Goal: Task Accomplishment & Management: Use online tool/utility

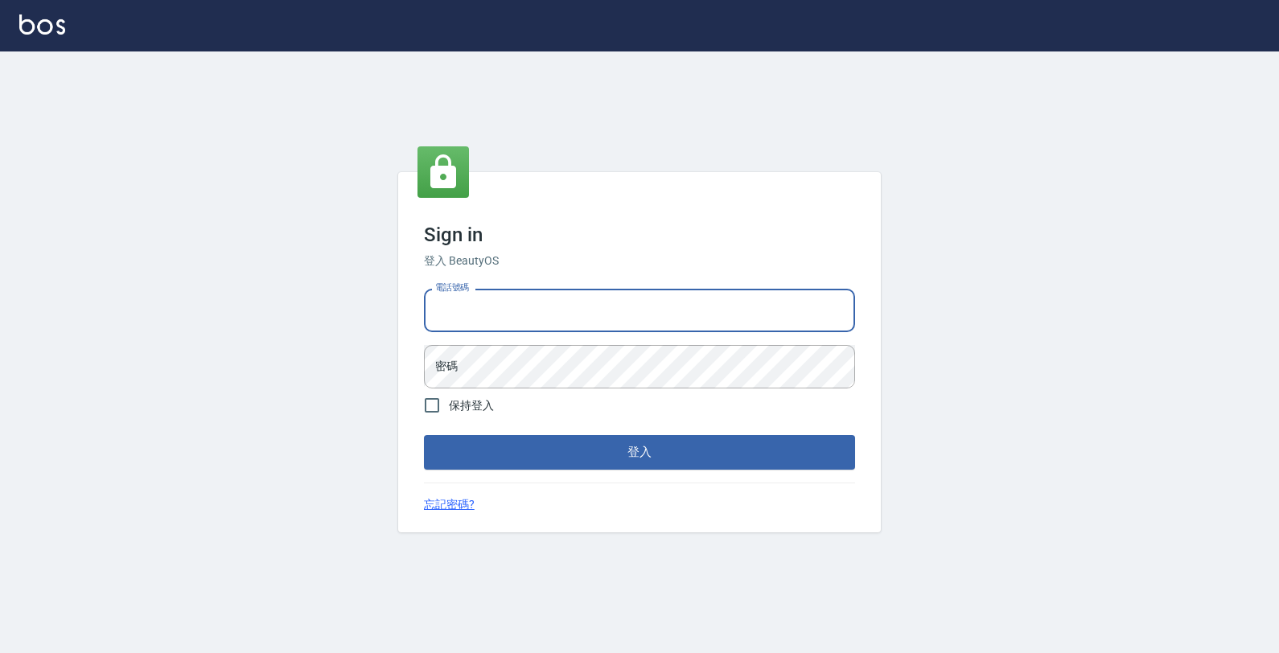
click at [499, 303] on input "電話號碼" at bounding box center [639, 310] width 431 height 43
type input "4265909"
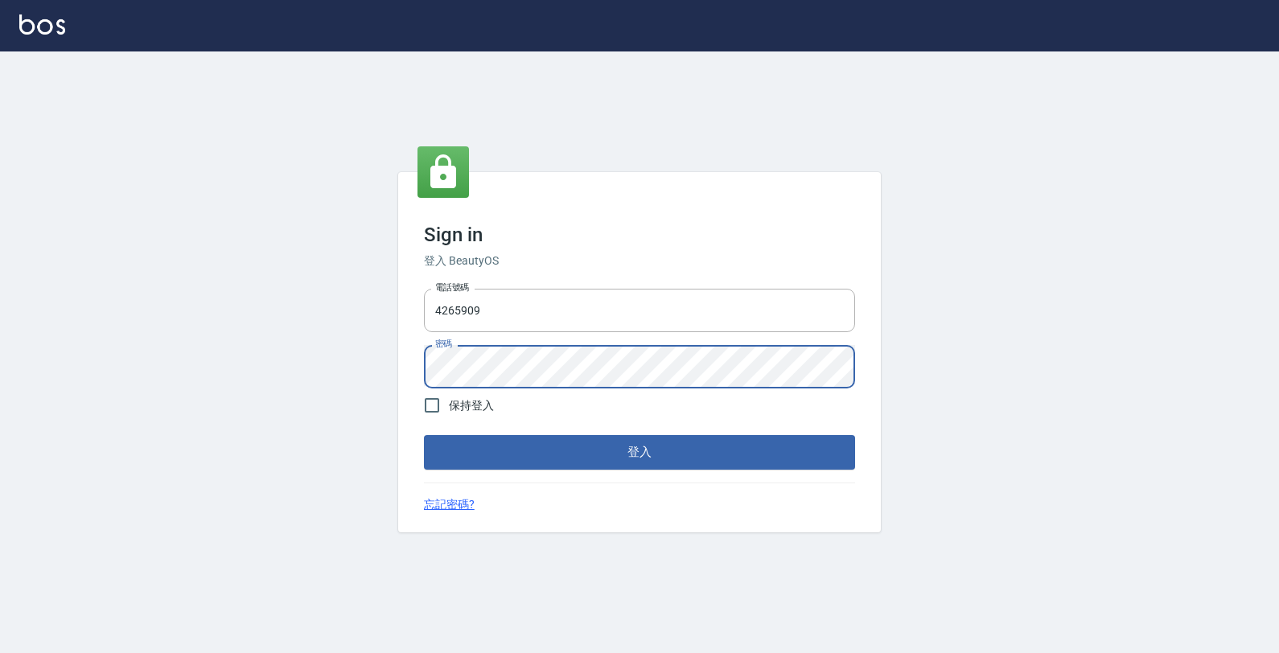
click at [0, 23] on html "Sign in 登入 BeautyOS 電話號碼 [PHONE_NUMBER] 電話號碼 密碼 密碼 保持登入 登入 忘記密碼?" at bounding box center [639, 326] width 1279 height 653
click at [771, 446] on button "登入" at bounding box center [639, 452] width 431 height 34
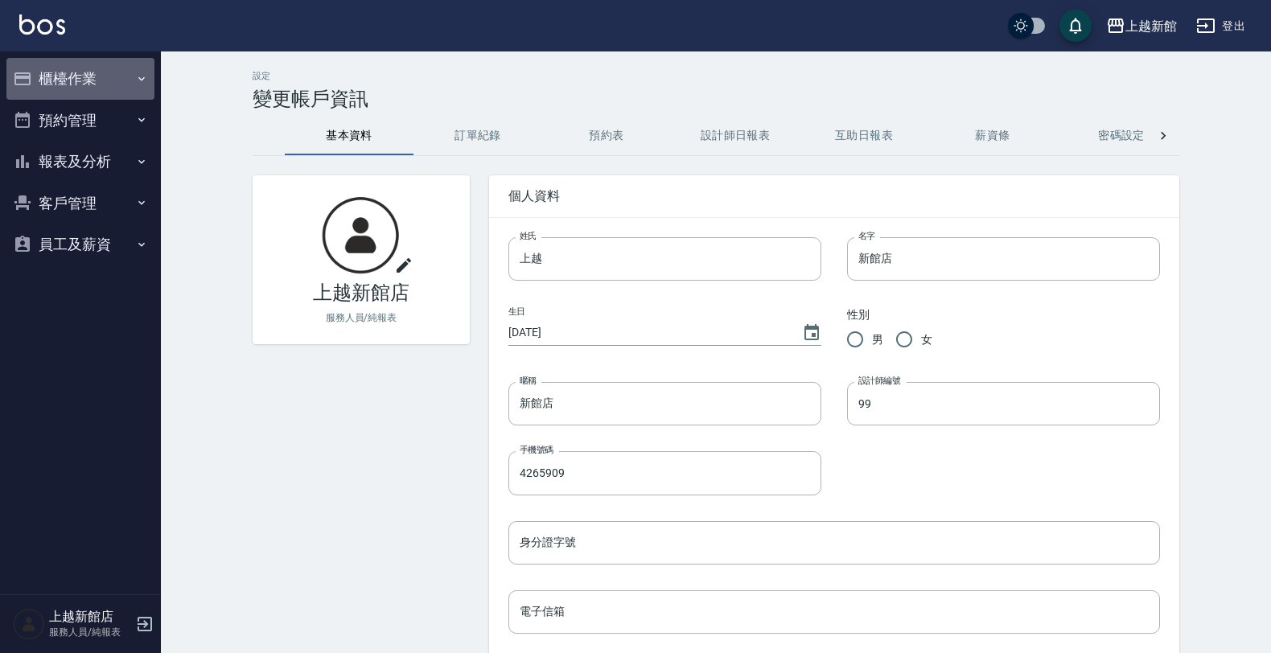
click at [95, 89] on button "櫃檯作業" at bounding box center [80, 79] width 148 height 42
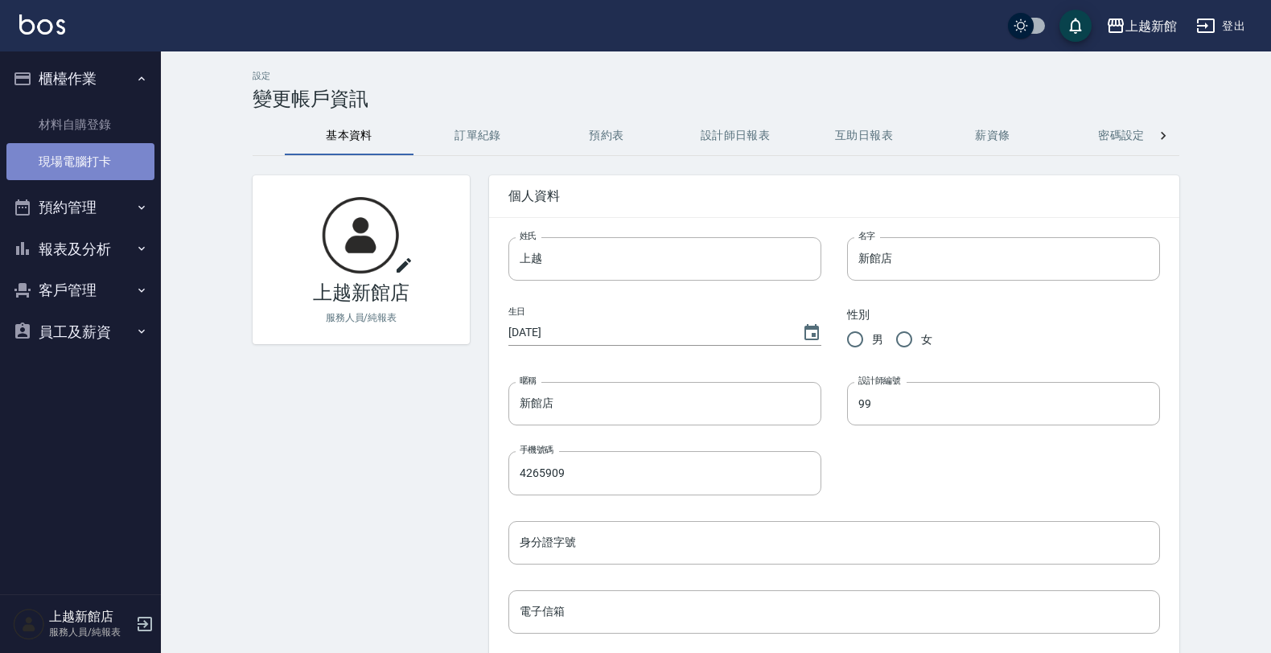
click at [114, 153] on link "現場電腦打卡" at bounding box center [80, 161] width 148 height 37
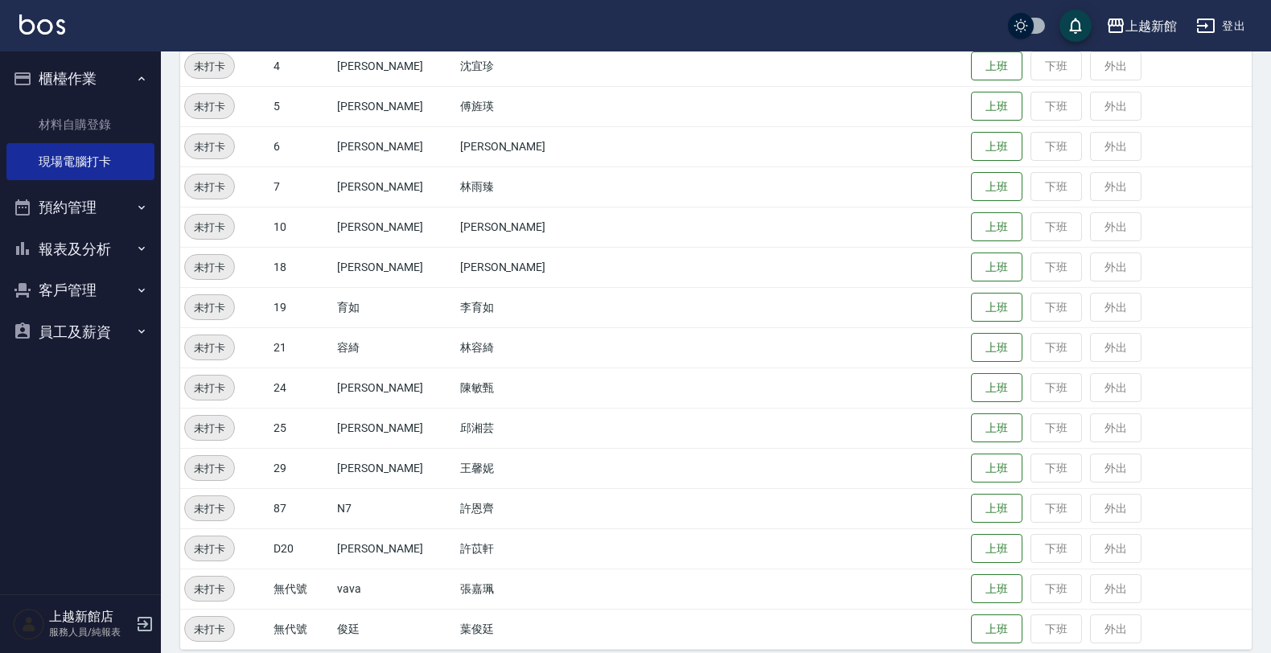
scroll to position [350, 0]
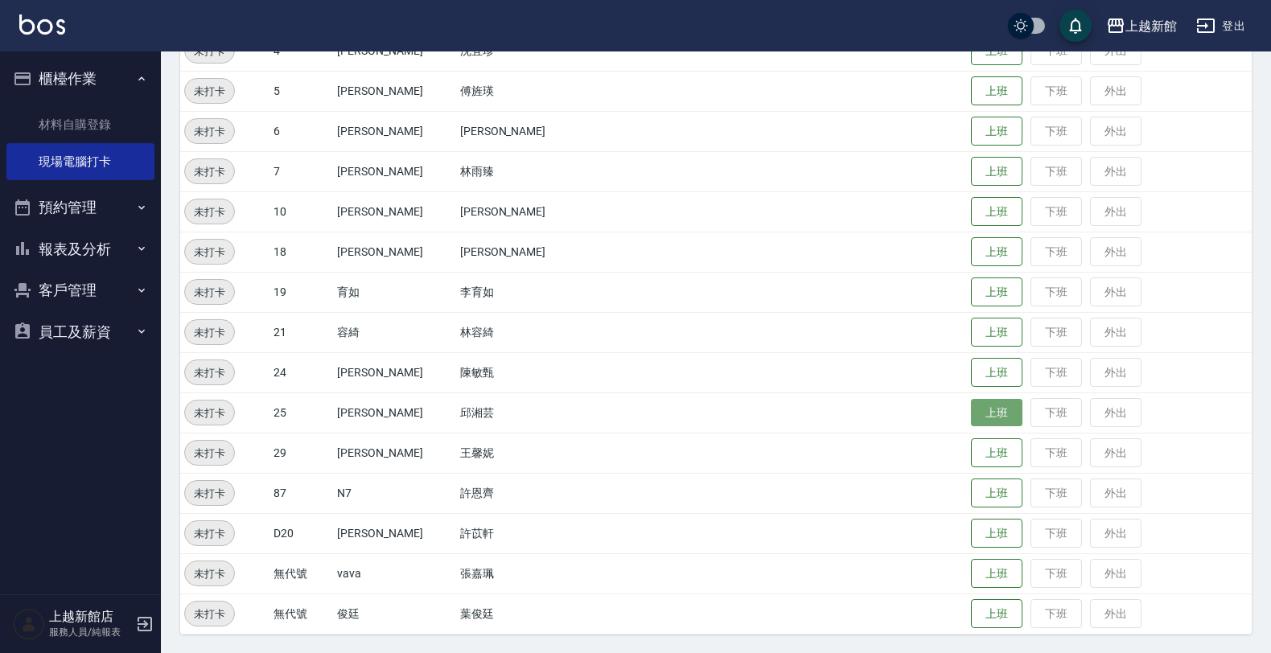
click at [971, 412] on button "上班" at bounding box center [996, 413] width 51 height 28
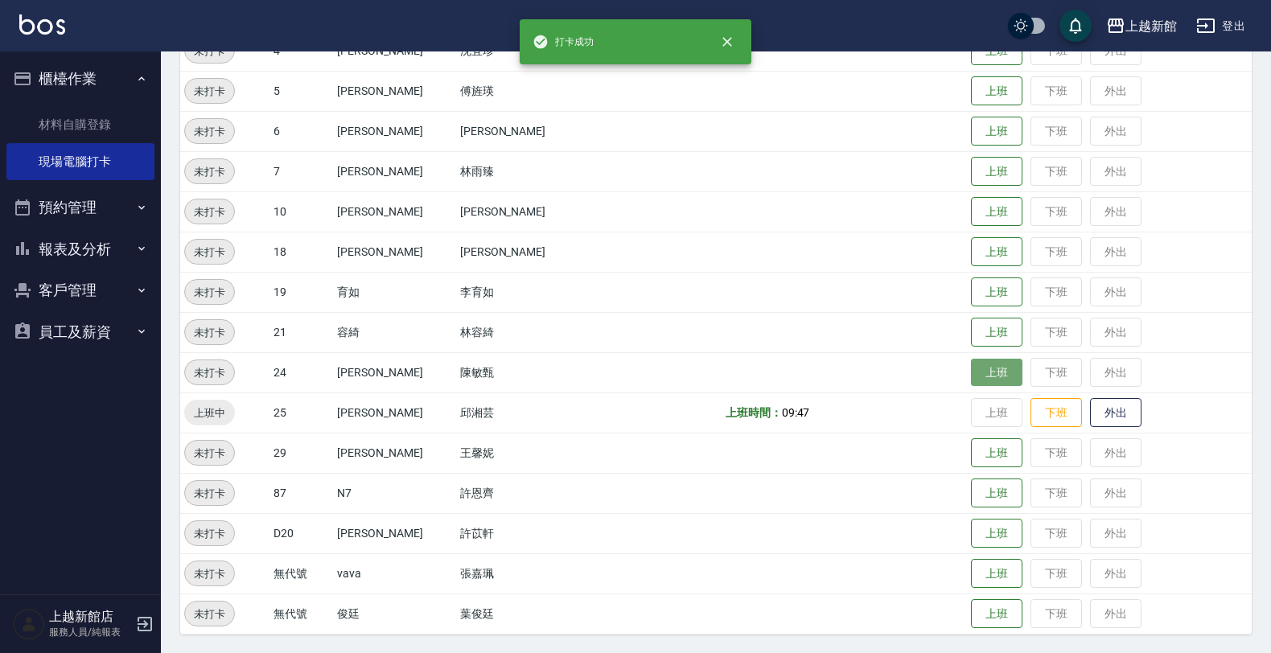
click at [971, 370] on button "上班" at bounding box center [996, 373] width 51 height 28
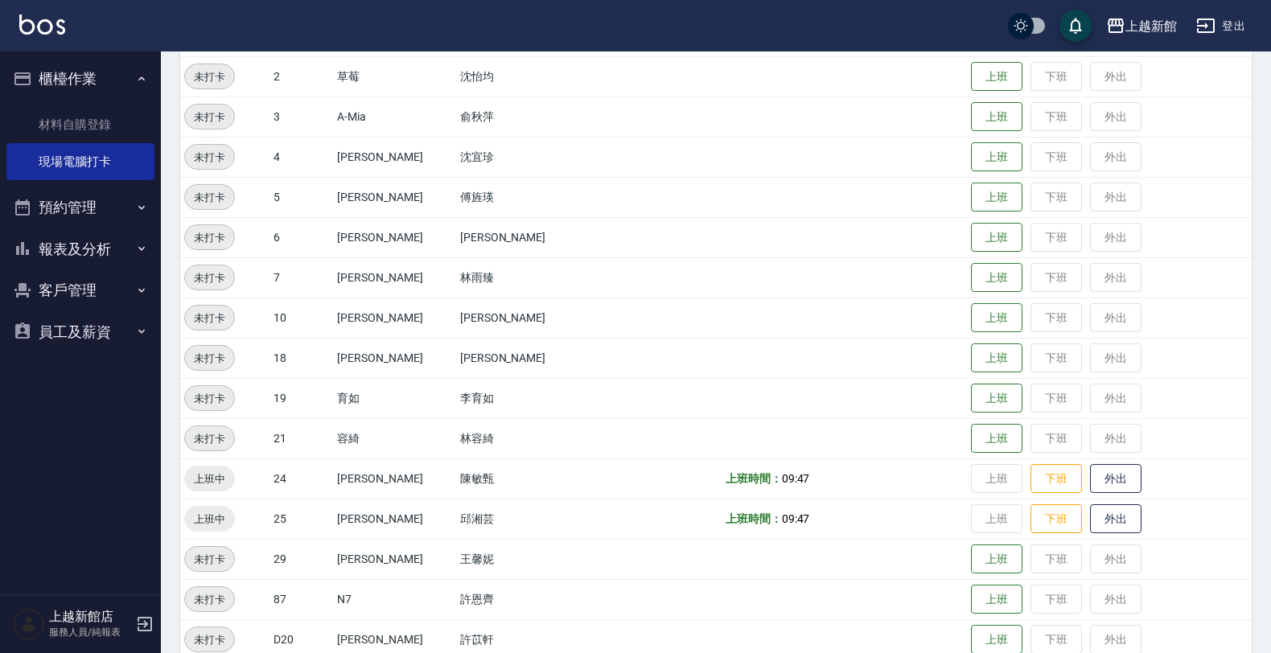
scroll to position [48, 0]
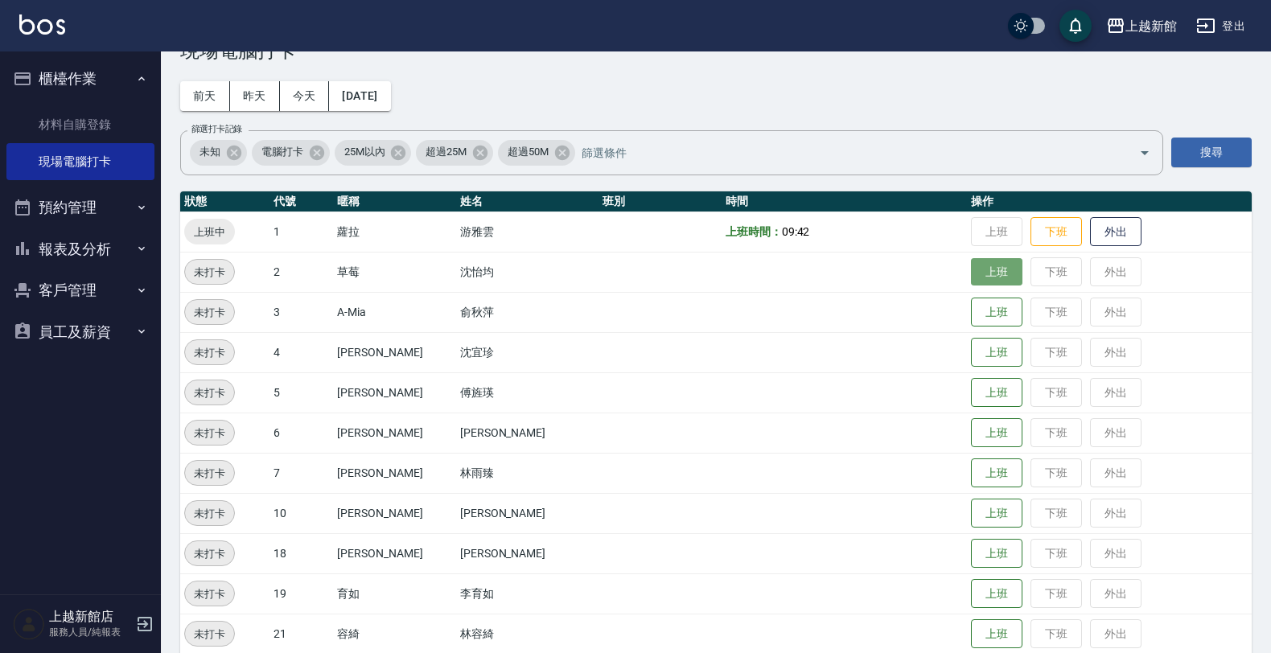
click at [971, 278] on button "上班" at bounding box center [996, 272] width 51 height 28
click at [971, 391] on button "上班" at bounding box center [996, 393] width 51 height 28
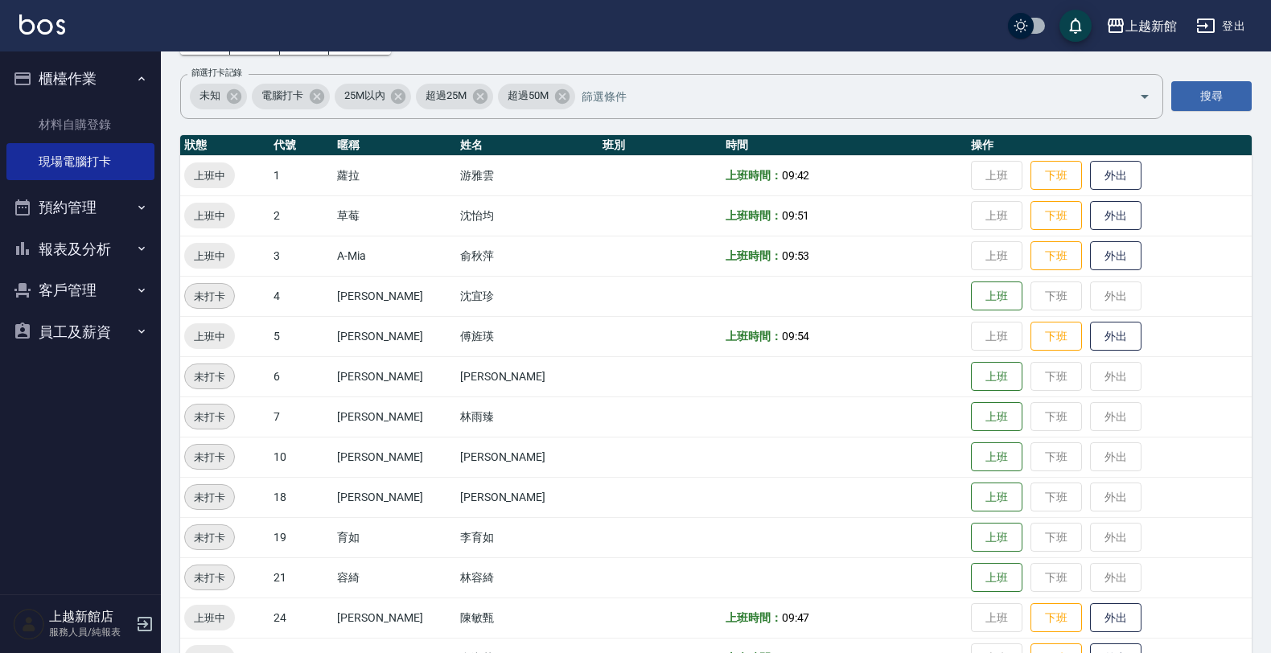
scroll to position [149, 0]
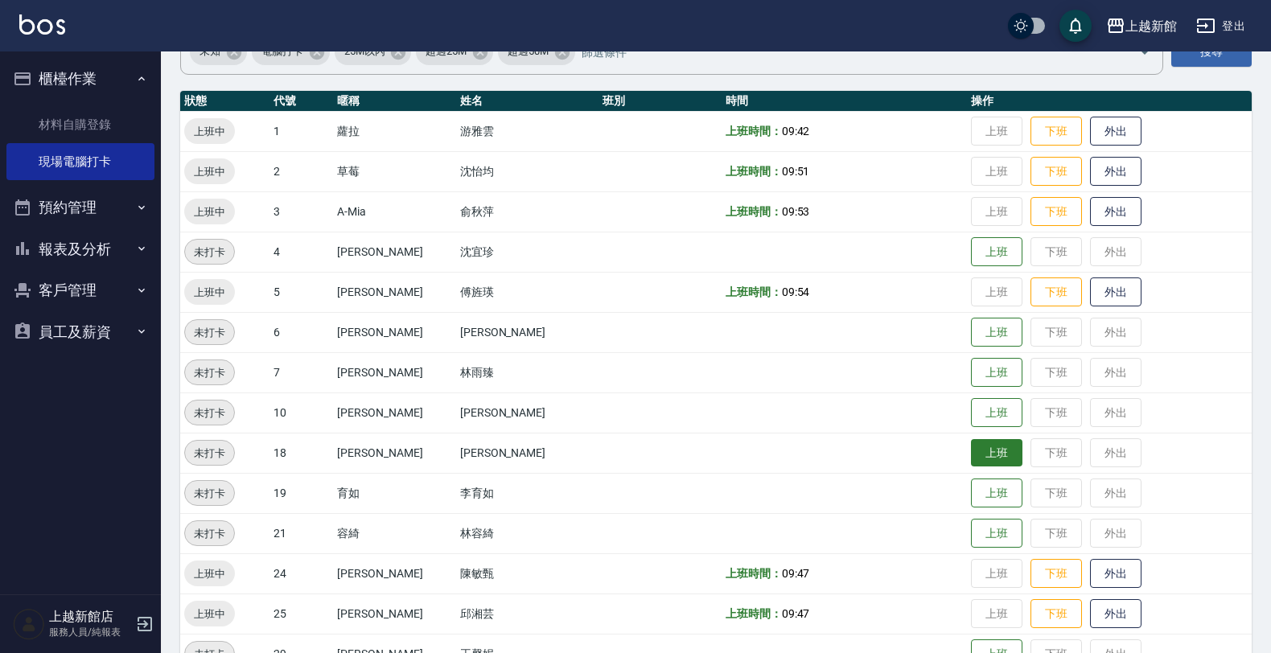
click at [971, 460] on button "上班" at bounding box center [996, 453] width 51 height 28
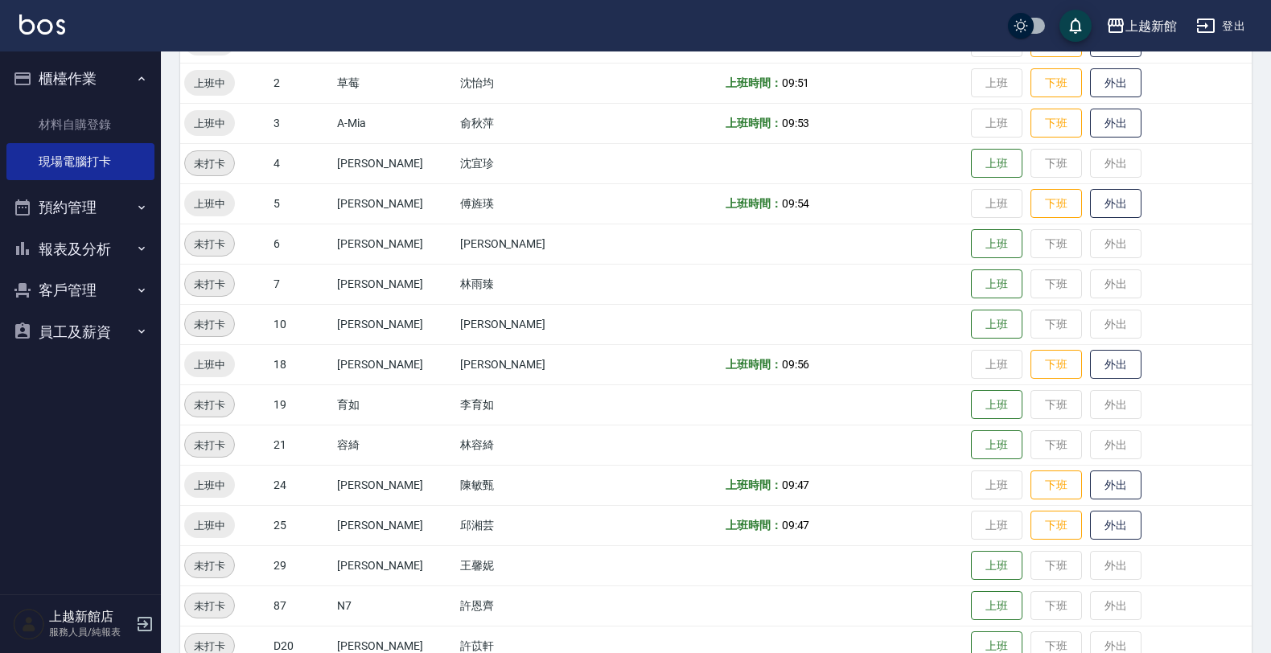
scroll to position [350, 0]
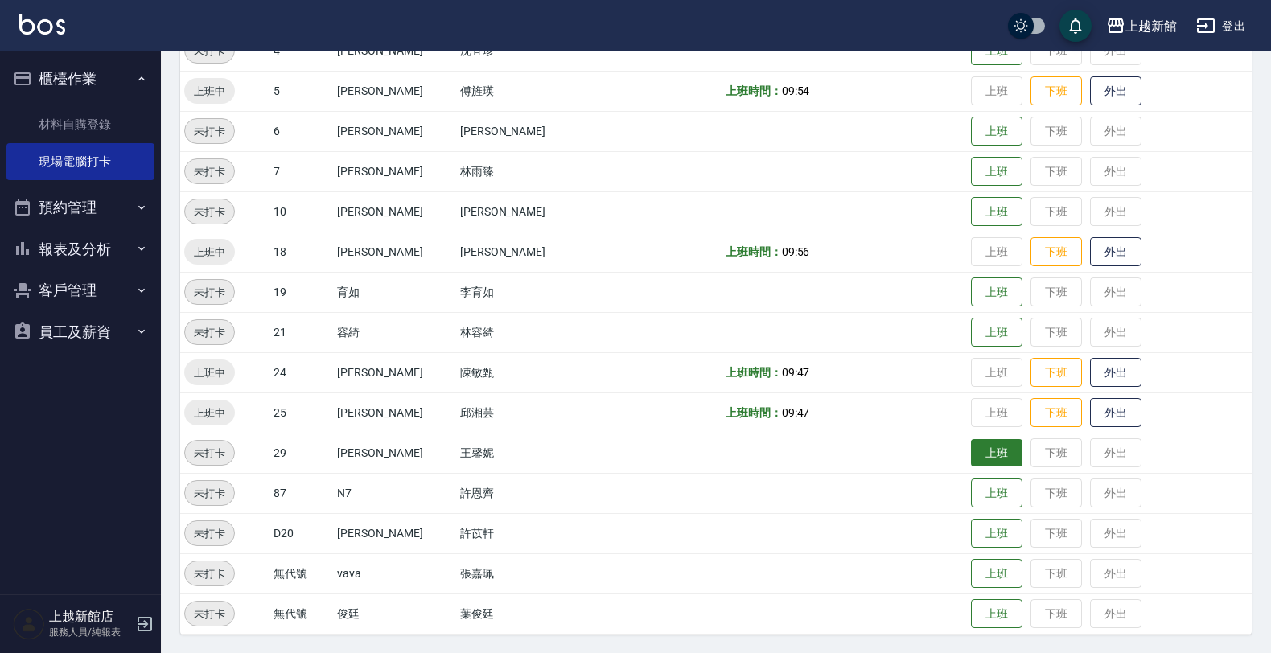
click at [981, 455] on button "上班" at bounding box center [996, 453] width 51 height 28
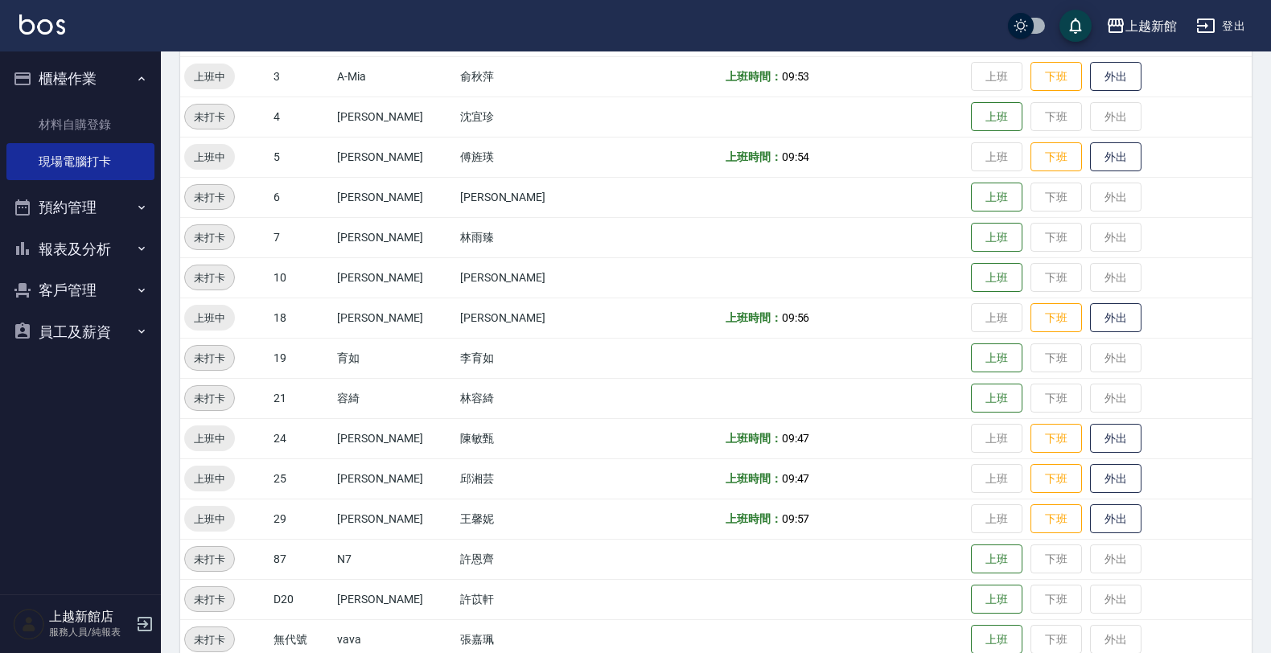
scroll to position [249, 0]
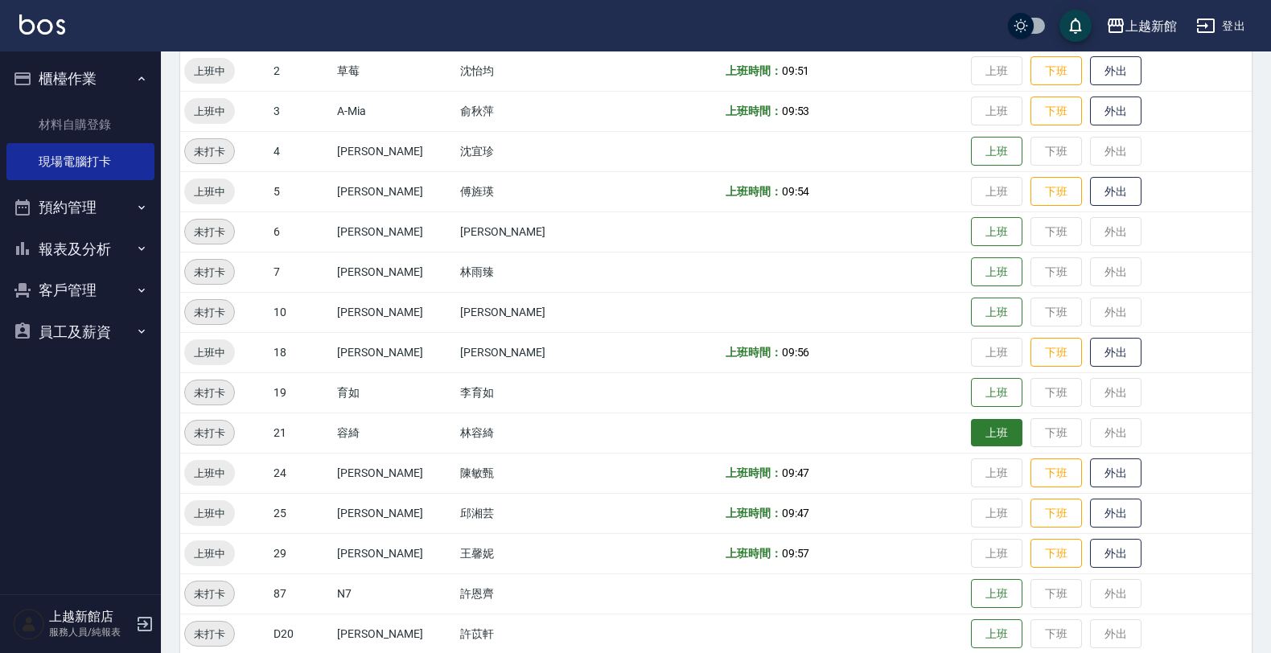
click at [971, 434] on button "上班" at bounding box center [996, 433] width 51 height 28
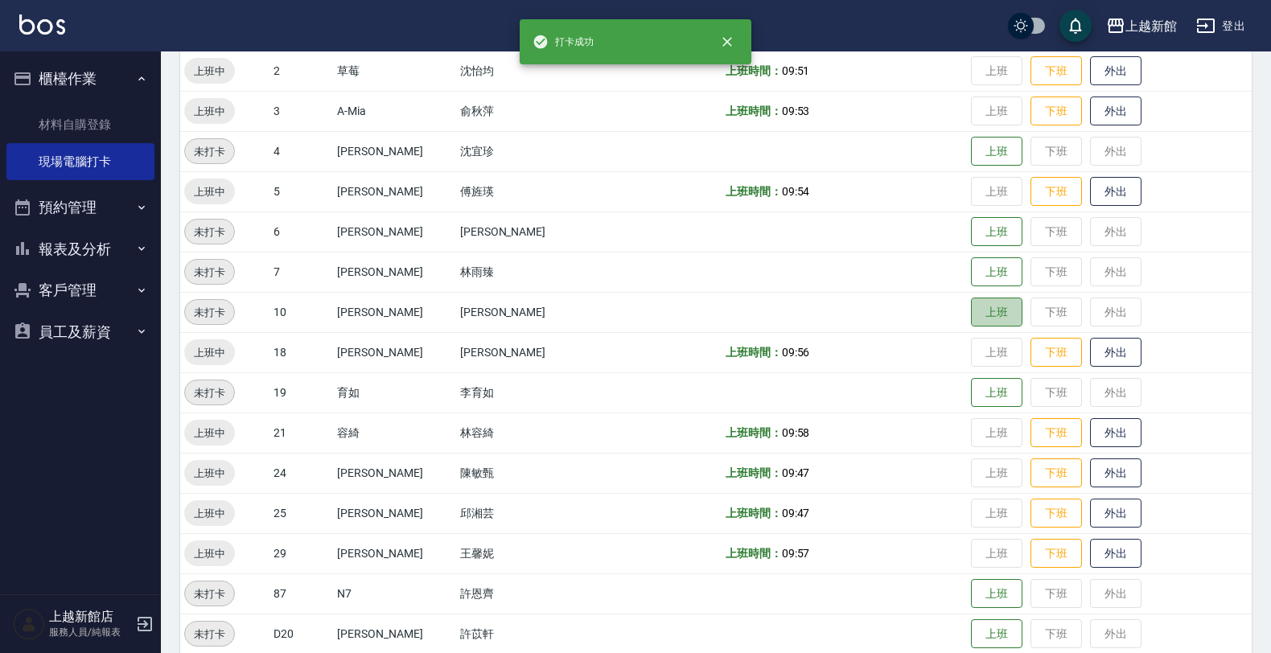
drag, startPoint x: 984, startPoint y: 302, endPoint x: 717, endPoint y: 420, distance: 292.1
click at [986, 303] on button "上班" at bounding box center [996, 313] width 51 height 30
drag, startPoint x: 979, startPoint y: 162, endPoint x: 932, endPoint y: 179, distance: 50.7
click at [979, 163] on button "上班" at bounding box center [996, 152] width 51 height 30
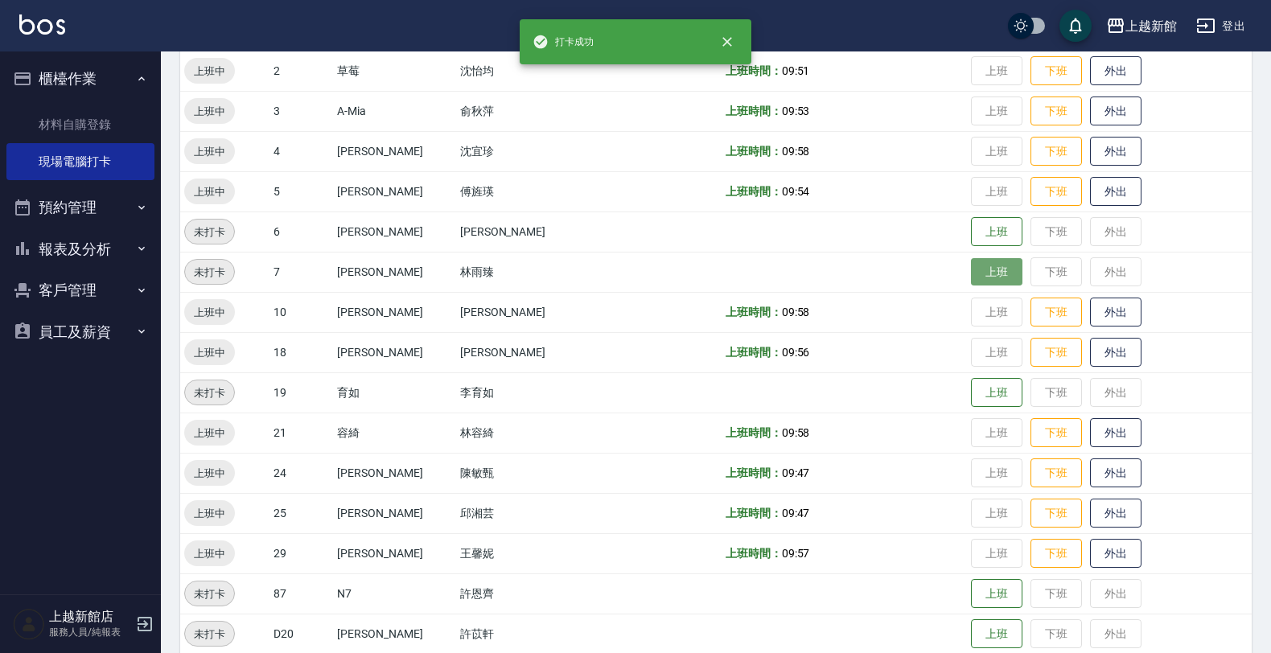
drag, startPoint x: 965, startPoint y: 264, endPoint x: 874, endPoint y: 311, distance: 102.2
click at [971, 265] on button "上班" at bounding box center [996, 272] width 51 height 30
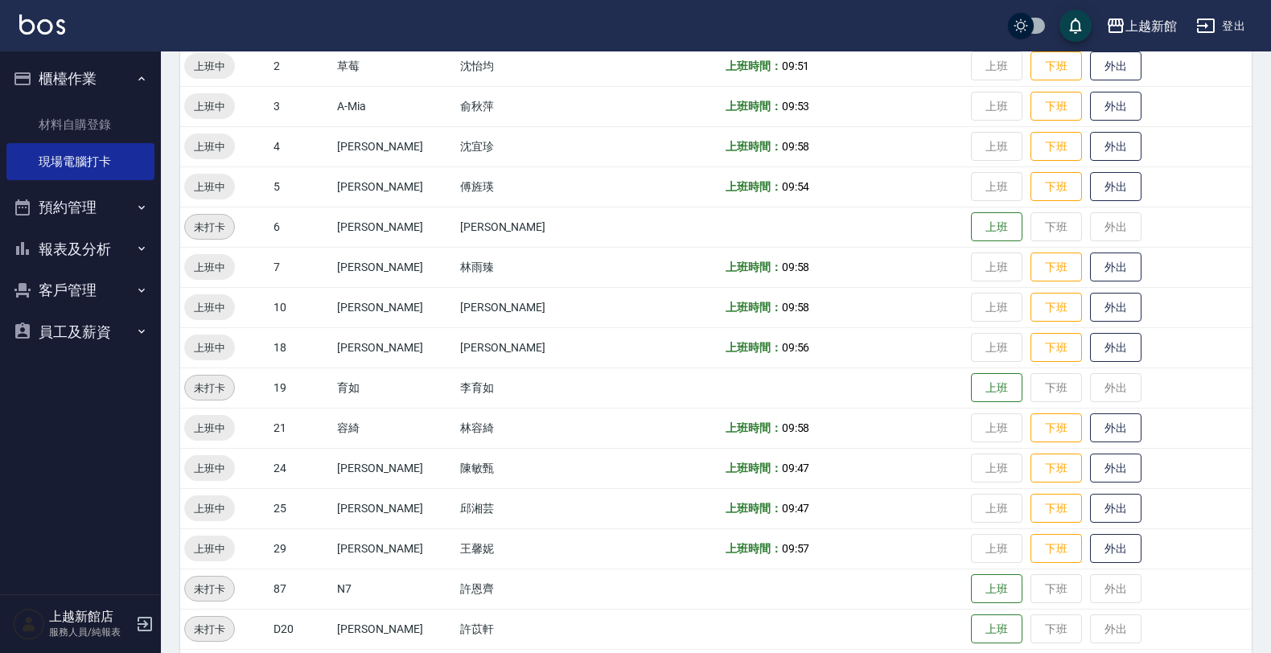
scroll to position [302, 0]
